Goal: Task Accomplishment & Management: Manage account settings

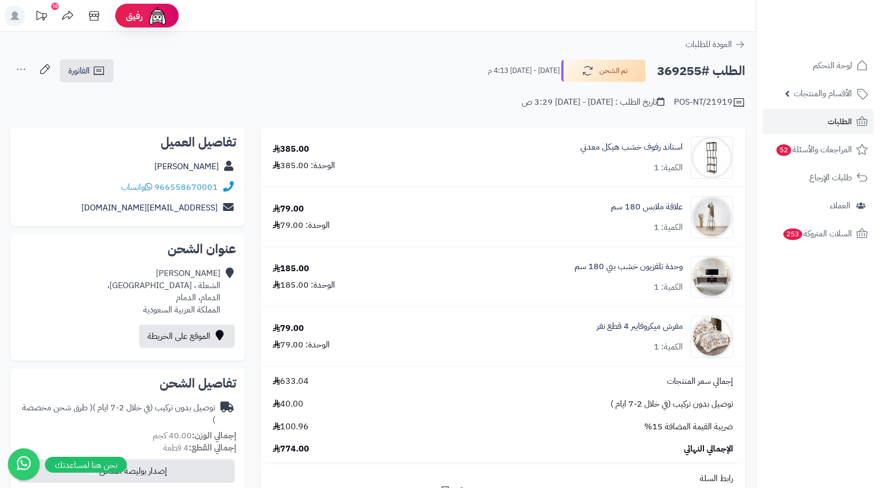
click at [820, 122] on link "الطلبات" at bounding box center [818, 121] width 111 height 25
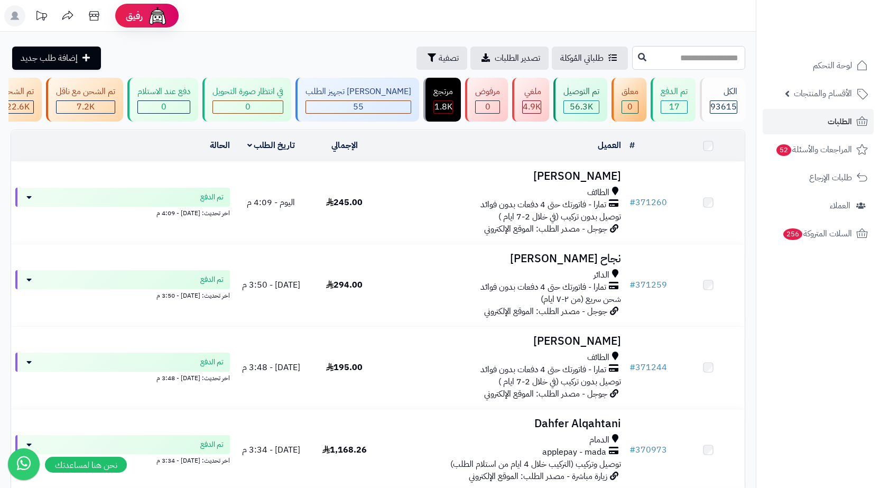
click at [723, 55] on input "text" at bounding box center [688, 58] width 113 height 24
paste input "******"
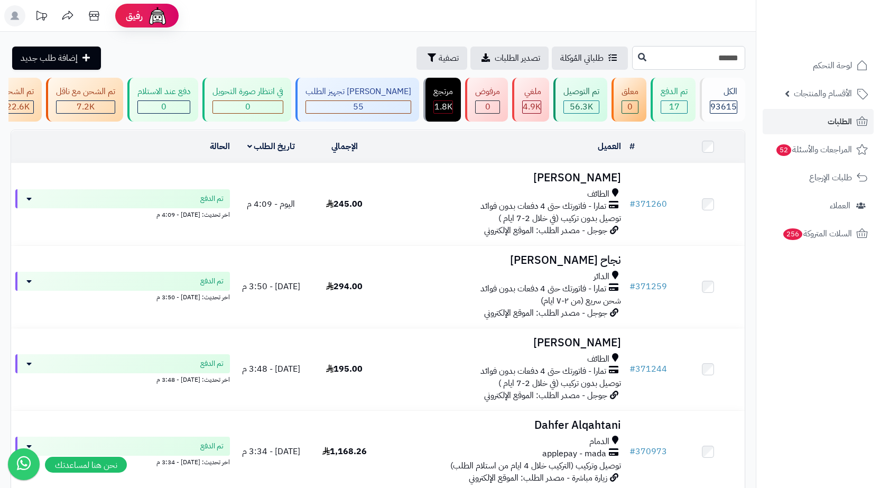
type input "******"
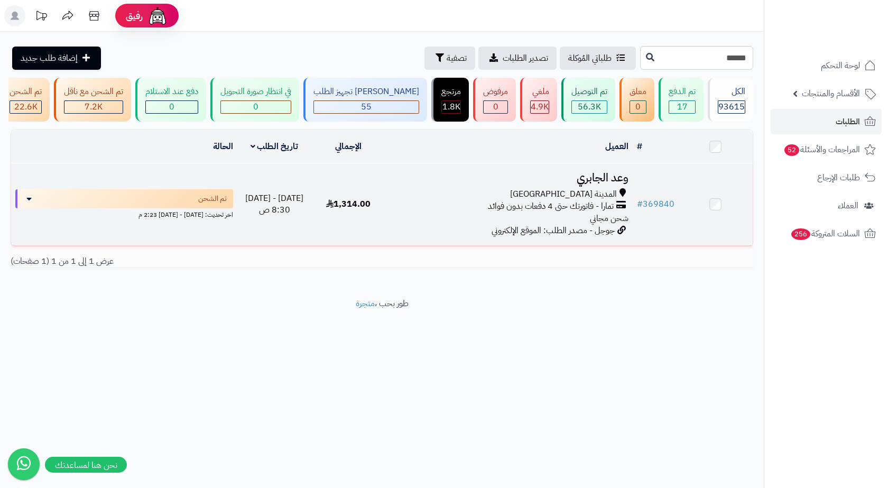
click at [539, 193] on td "وعد الجابري المدينة المنورة تمارا - فاتورتك حتى 4 دفعات بدون فوائد شحن مجاني جو…" at bounding box center [509, 204] width 247 height 82
click at [482, 199] on div "المدينة المنورة" at bounding box center [509, 194] width 238 height 12
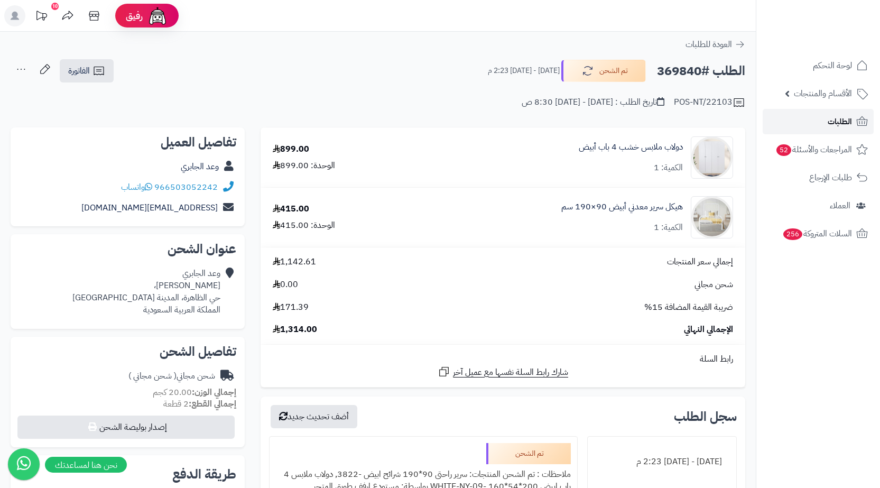
click at [819, 119] on link "الطلبات" at bounding box center [818, 121] width 111 height 25
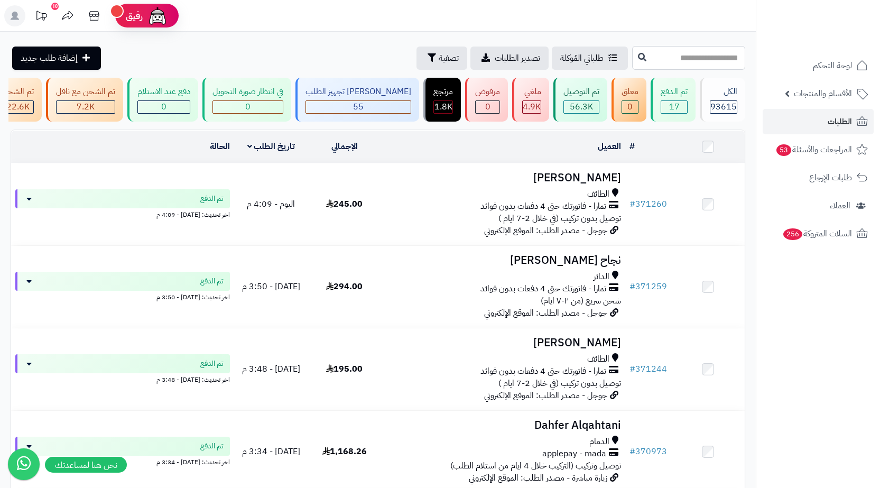
click at [677, 59] on input "text" at bounding box center [688, 58] width 113 height 24
paste input "******"
type input "******"
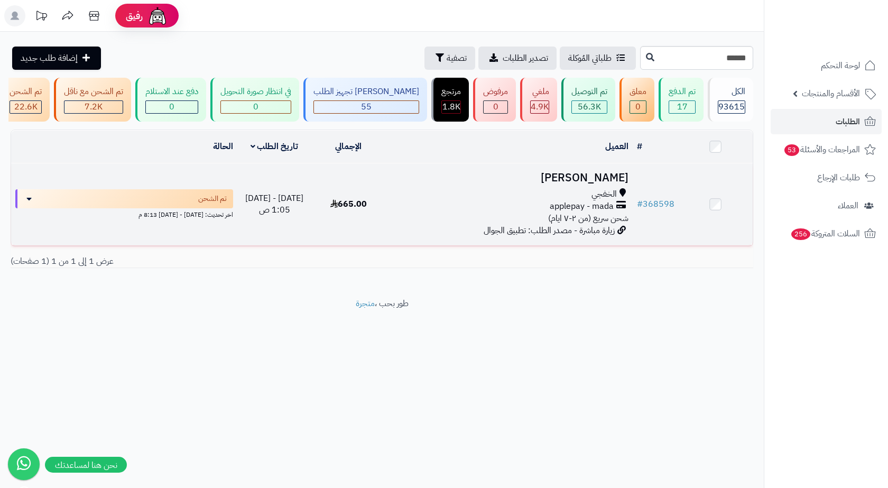
click at [450, 200] on div "الخفجي" at bounding box center [509, 194] width 238 height 12
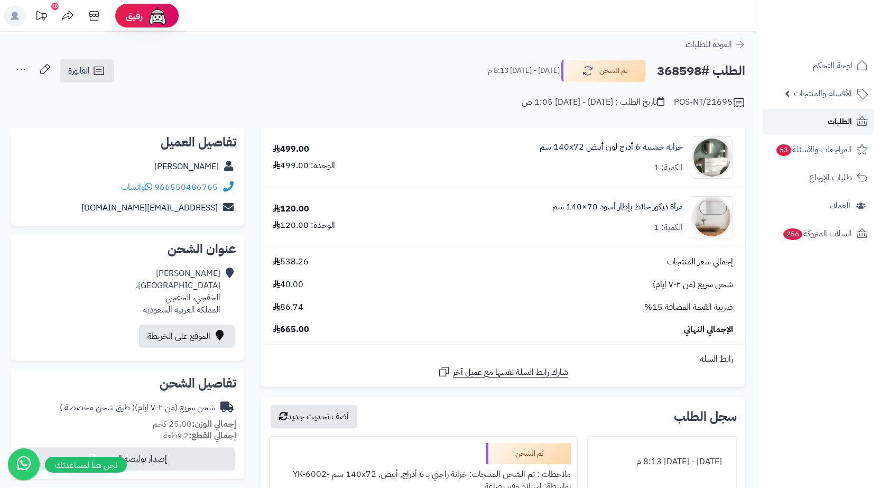
click at [812, 118] on link "الطلبات" at bounding box center [818, 121] width 111 height 25
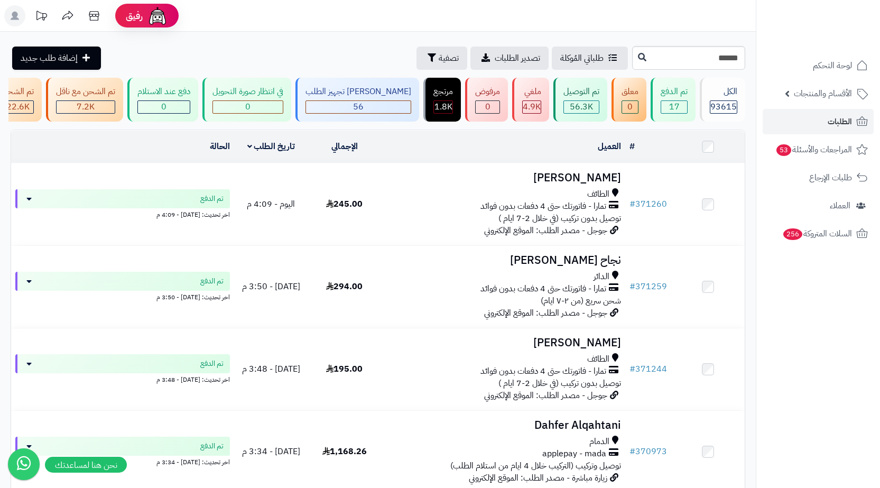
type input "******"
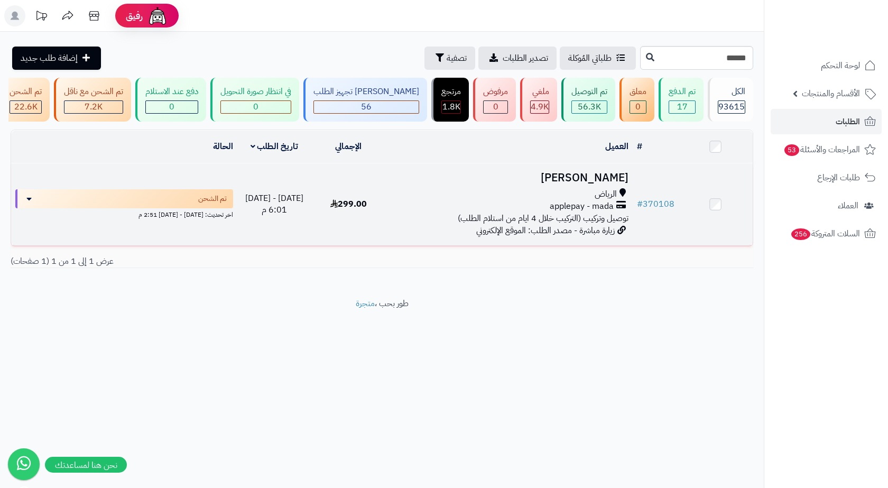
click at [494, 207] on div "applepay - mada" at bounding box center [509, 206] width 238 height 12
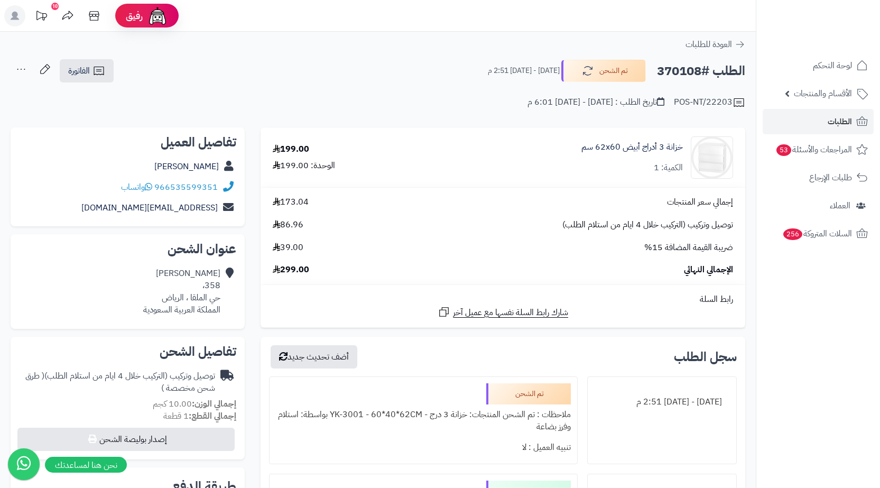
click at [682, 66] on h2 "الطلب #370108" at bounding box center [701, 71] width 88 height 22
copy h2 "370108"
click at [203, 297] on div "Reema Nasser 358، حي الملقا ، الرياض المملكة العربية السعودية" at bounding box center [181, 291] width 77 height 48
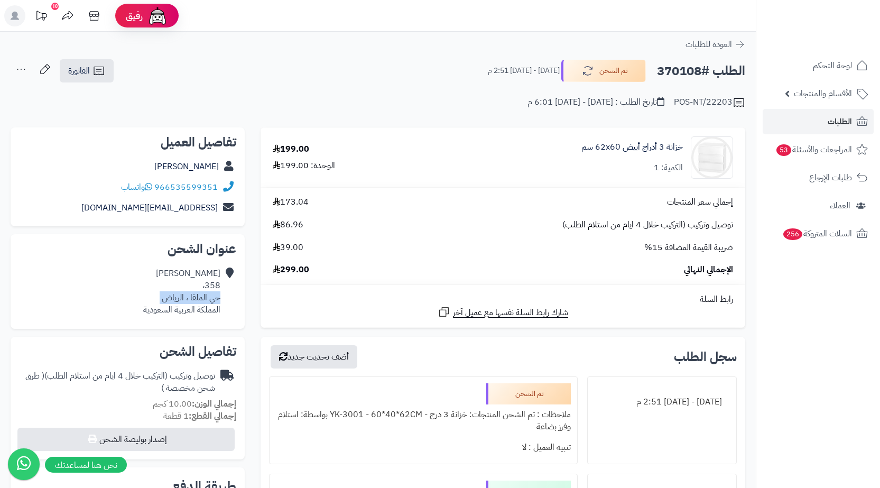
click at [203, 297] on div "Reema Nasser 358، حي الملقا ، الرياض المملكة العربية السعودية" at bounding box center [181, 291] width 77 height 48
copy div "حي الملقا ، الرياض"
click at [99, 79] on link "الفاتورة" at bounding box center [87, 70] width 54 height 23
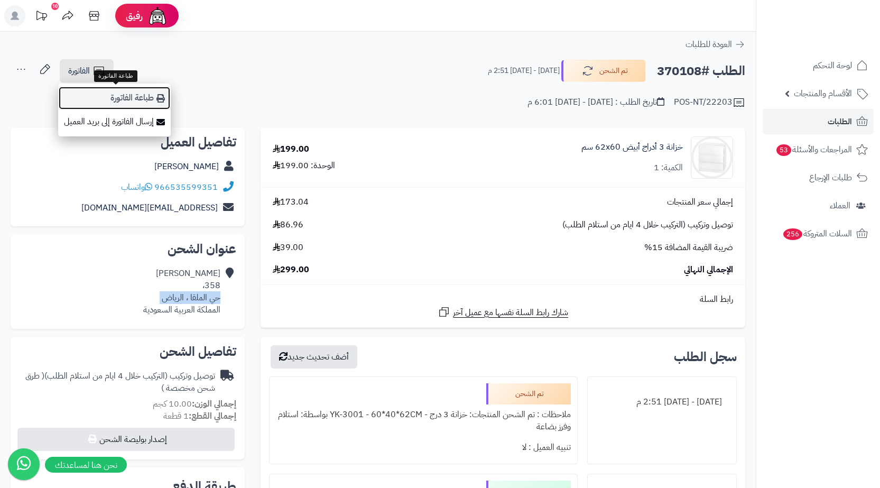
click at [142, 97] on link "طباعة الفاتورة" at bounding box center [114, 98] width 113 height 24
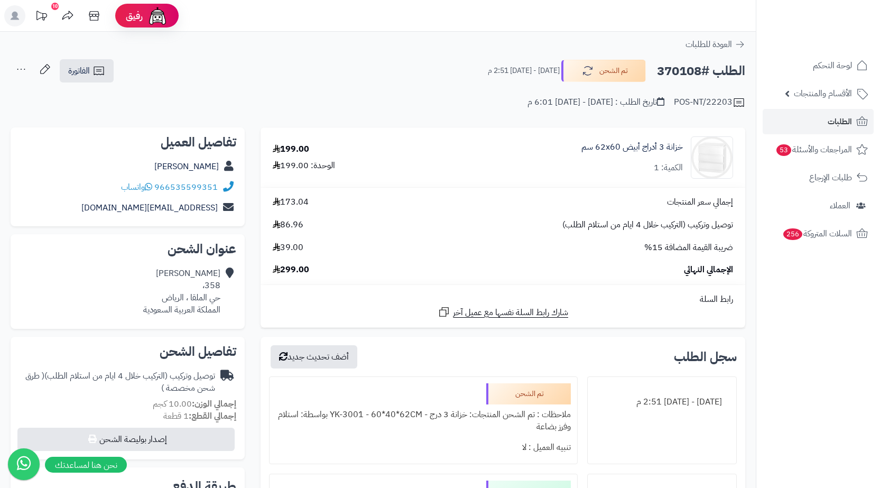
click at [666, 64] on h2 "الطلب #370108" at bounding box center [701, 71] width 88 height 22
copy h2 "370108"
click at [799, 126] on link "الطلبات" at bounding box center [818, 121] width 111 height 25
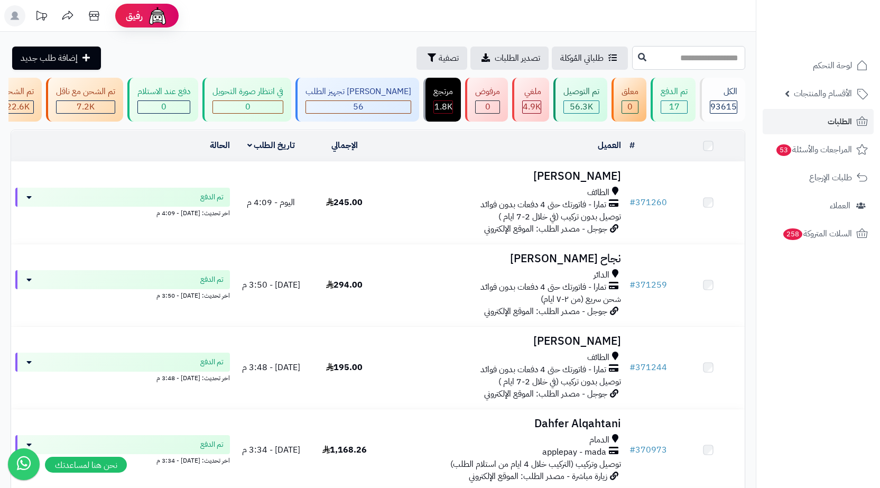
click at [693, 58] on input "text" at bounding box center [688, 58] width 113 height 24
paste input "******"
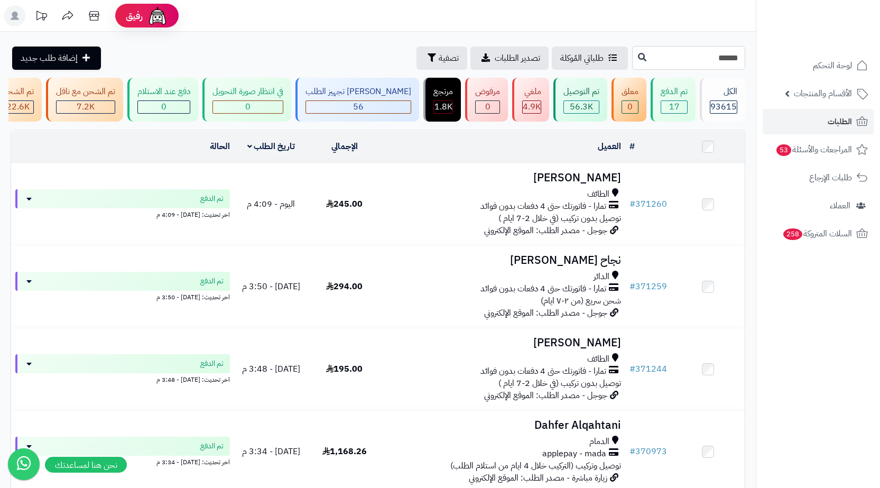
type input "******"
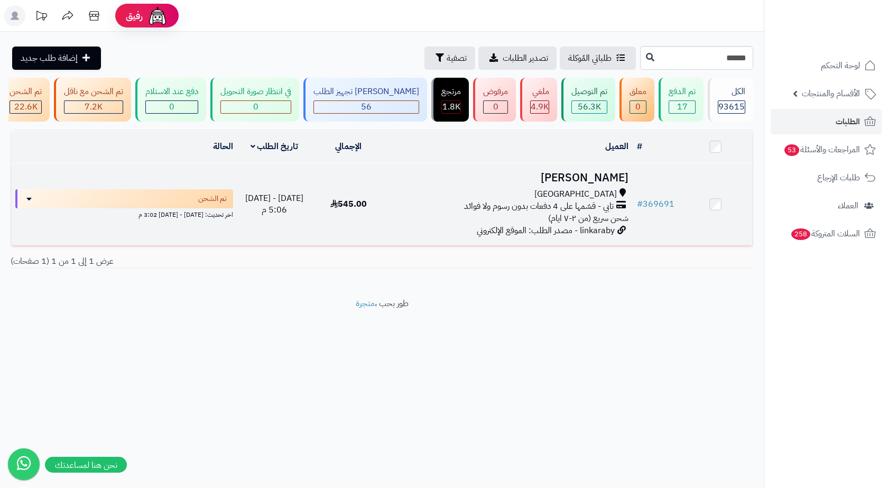
click at [570, 184] on h3 "[PERSON_NAME]" at bounding box center [509, 178] width 238 height 12
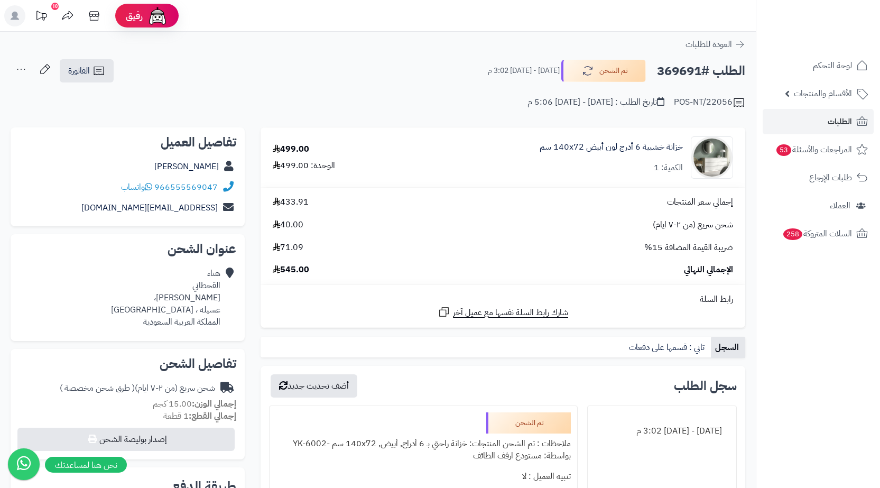
click at [672, 68] on h2 "الطلب #369691" at bounding box center [701, 71] width 88 height 22
copy h2 "369691"
click at [108, 75] on link "الفاتورة" at bounding box center [87, 70] width 54 height 23
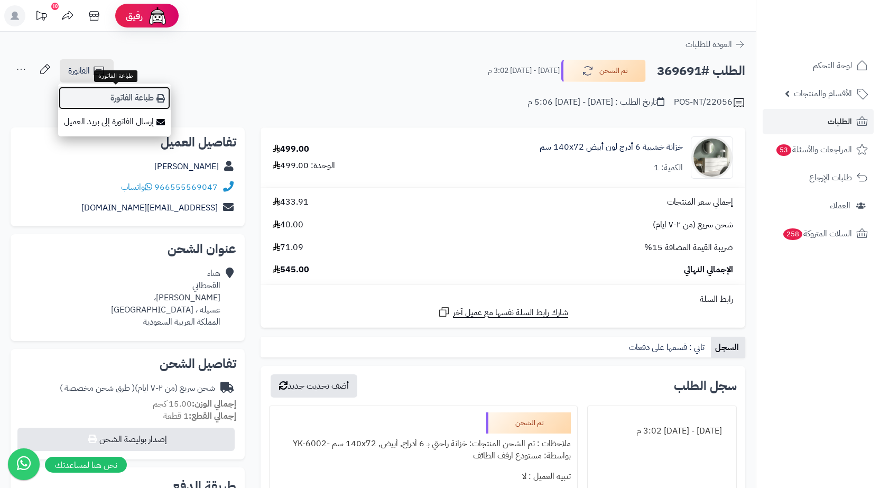
click at [153, 102] on link "طباعة الفاتورة" at bounding box center [114, 98] width 113 height 24
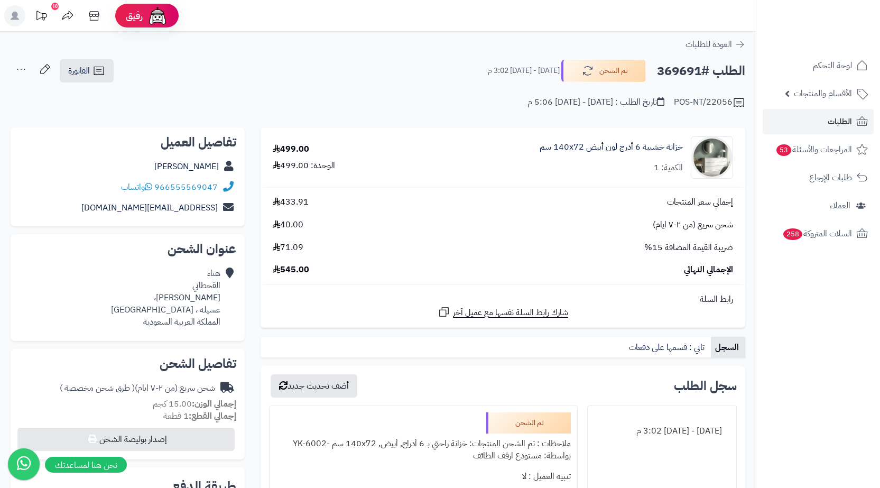
copy h2 "369691"
click at [816, 123] on link "الطلبات" at bounding box center [818, 121] width 111 height 25
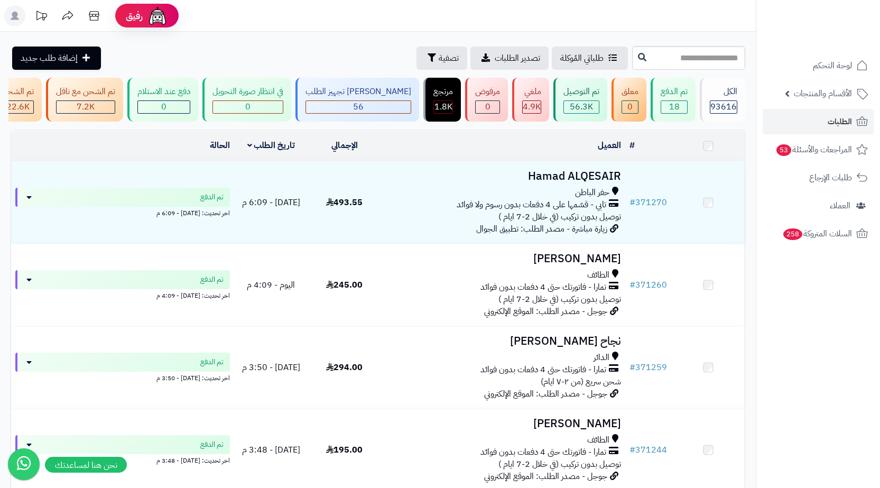
click at [699, 58] on input "text" at bounding box center [688, 58] width 113 height 24
type input "******"
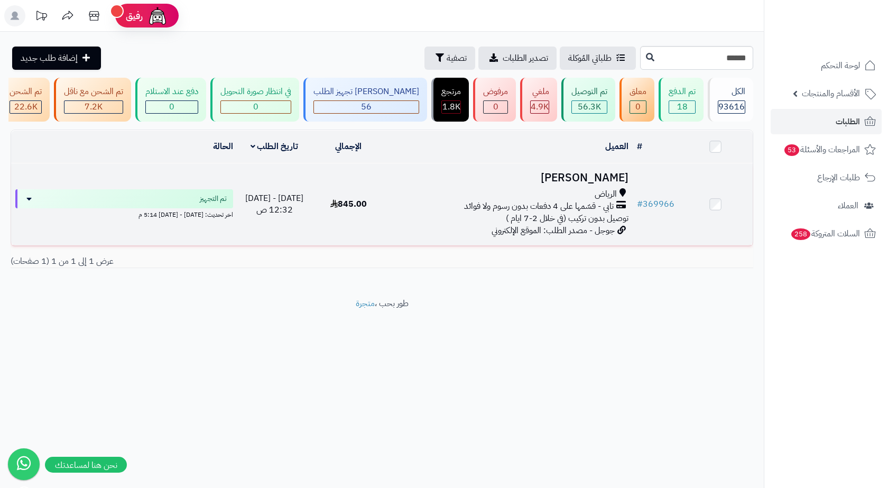
click at [532, 180] on h3 "[PERSON_NAME]" at bounding box center [509, 178] width 238 height 12
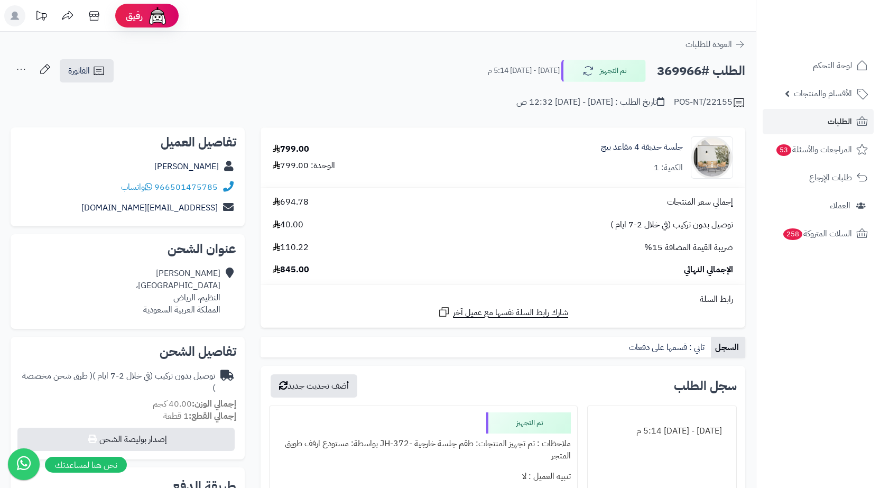
click at [655, 65] on div "الطلب #369966 تم التجهيز [DATE] - [DATE] 5:14 م" at bounding box center [611, 71] width 267 height 22
click at [662, 66] on h2 "الطلب #369966" at bounding box center [701, 71] width 88 height 22
copy h2 "369966"
click at [214, 300] on div "وفاء العنزي شارع ناوان، النظيم، الرياض المملكة العربية السعودية" at bounding box center [178, 291] width 85 height 48
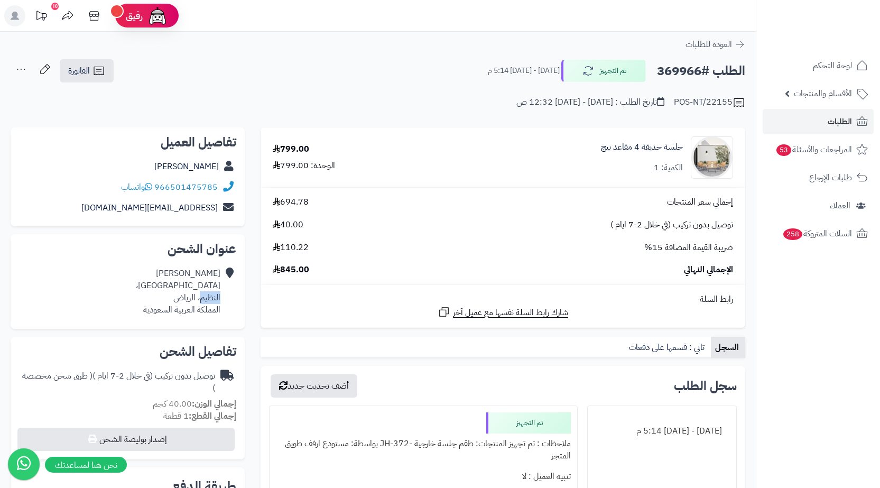
click at [214, 300] on div "وفاء العنزي شارع ناوان، النظيم، الرياض المملكة العربية السعودية" at bounding box center [178, 291] width 85 height 48
click at [213, 300] on div "وفاء العنزي شارع ناوان، النظيم، الرياض المملكة العربية السعودية" at bounding box center [178, 291] width 85 height 48
copy div "النظيم، الرياض"
click at [82, 63] on link "الفاتورة" at bounding box center [87, 70] width 54 height 23
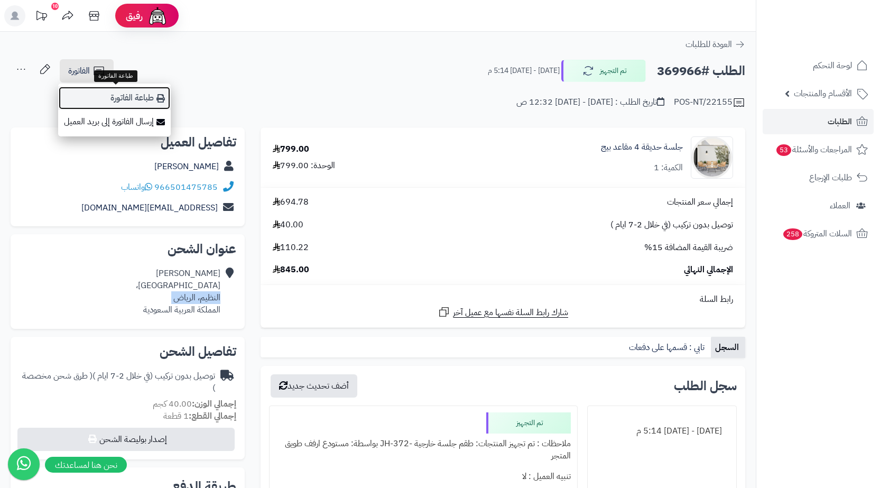
click at [147, 97] on link "طباعة الفاتورة" at bounding box center [114, 98] width 113 height 24
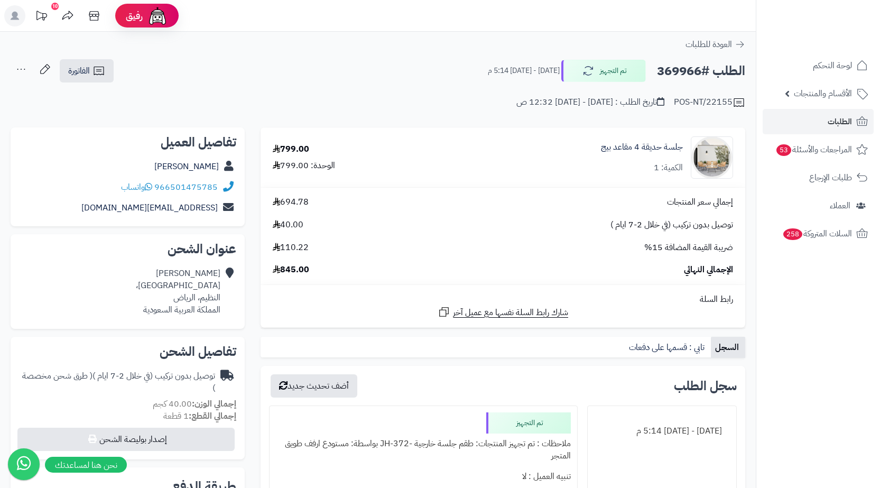
click at [689, 68] on h2 "الطلب #369966" at bounding box center [701, 71] width 88 height 22
copy h2 "369966"
